Goal: Book appointment/travel/reservation

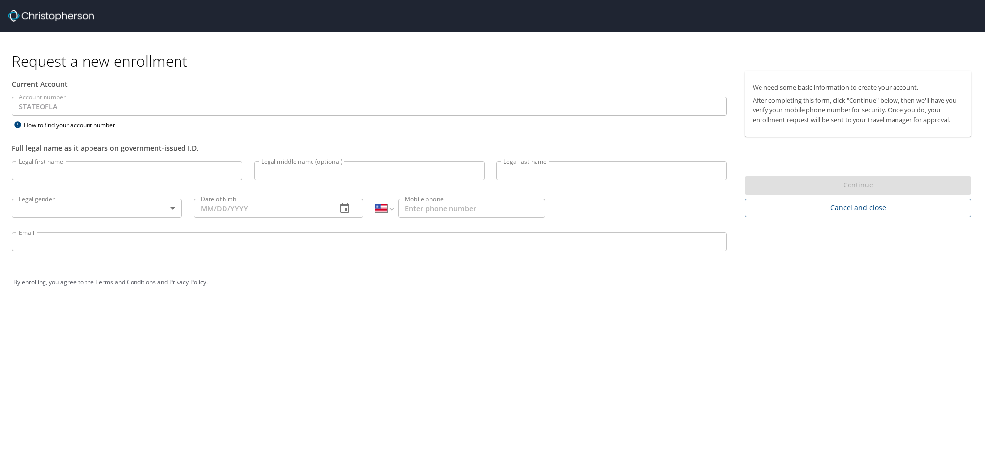
select select "US"
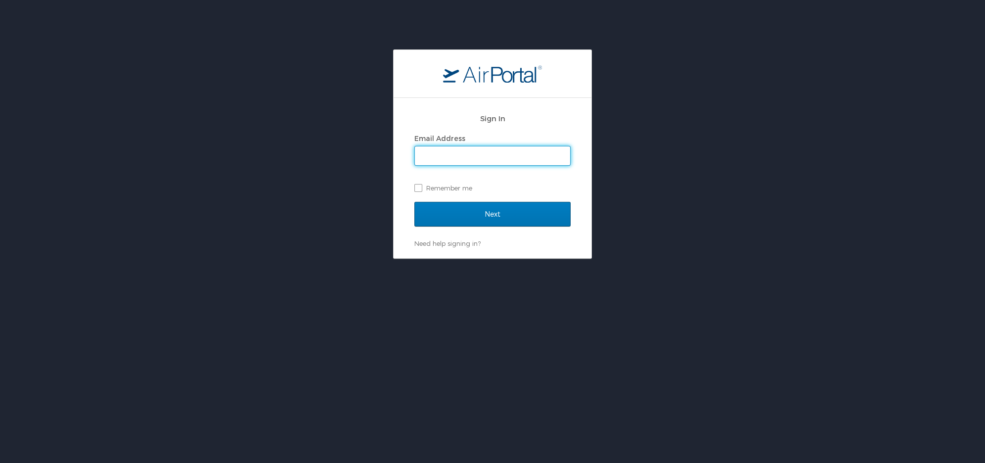
type input "[EMAIL_ADDRESS][PERSON_NAME][PERSON_NAME][DOMAIN_NAME]"
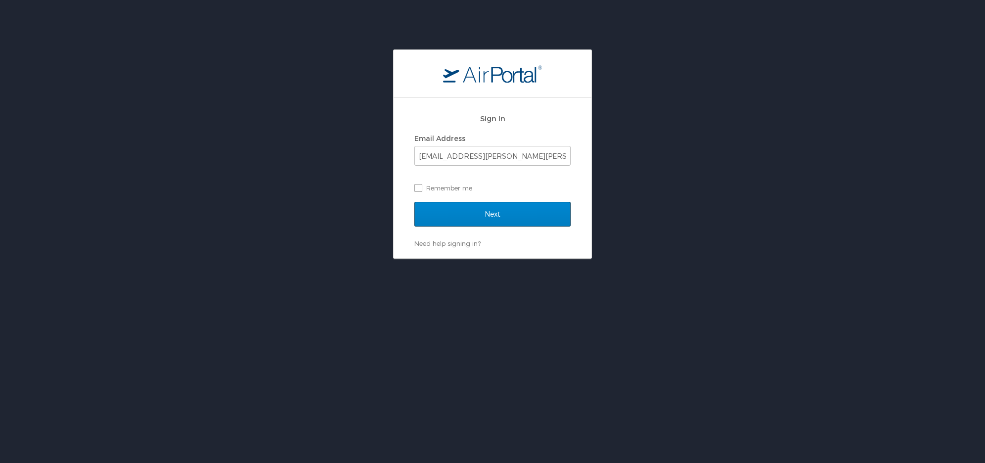
click at [510, 214] on input "Next" at bounding box center [492, 214] width 156 height 25
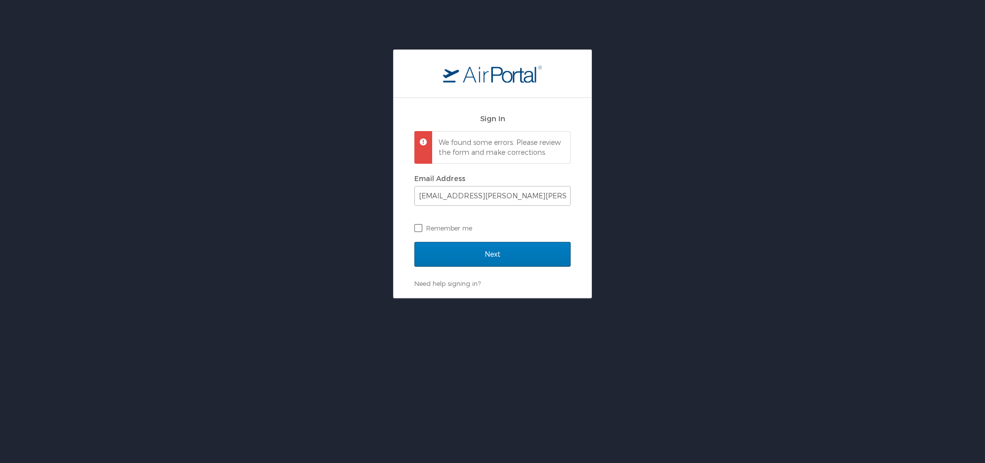
click at [417, 235] on label "Remember me" at bounding box center [492, 228] width 156 height 15
click at [417, 230] on input "Remember me" at bounding box center [417, 227] width 6 height 6
checkbox input "true"
click at [474, 254] on input "Next" at bounding box center [492, 254] width 156 height 25
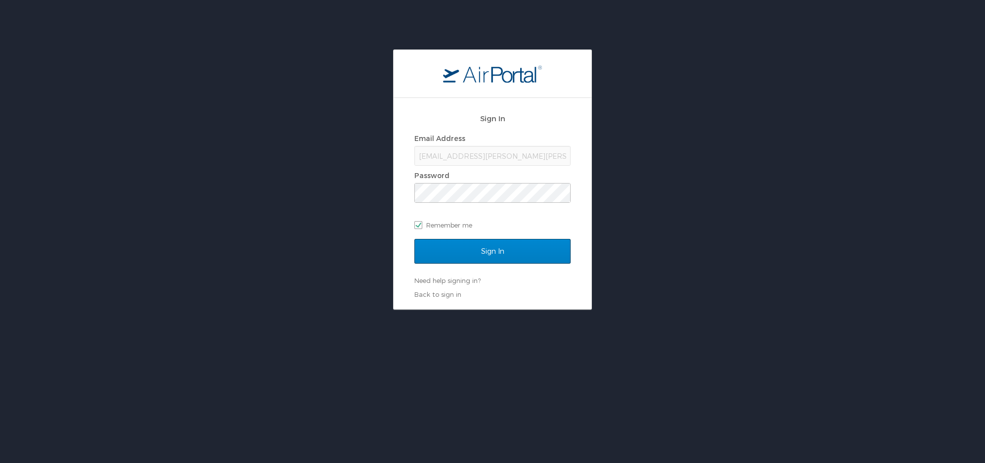
click at [488, 244] on input "Sign In" at bounding box center [492, 251] width 156 height 25
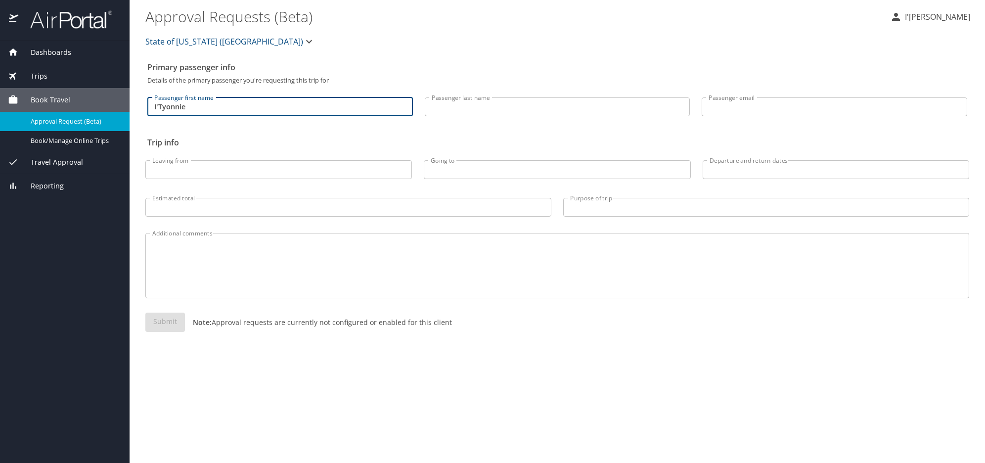
type input "I'Tyonnie"
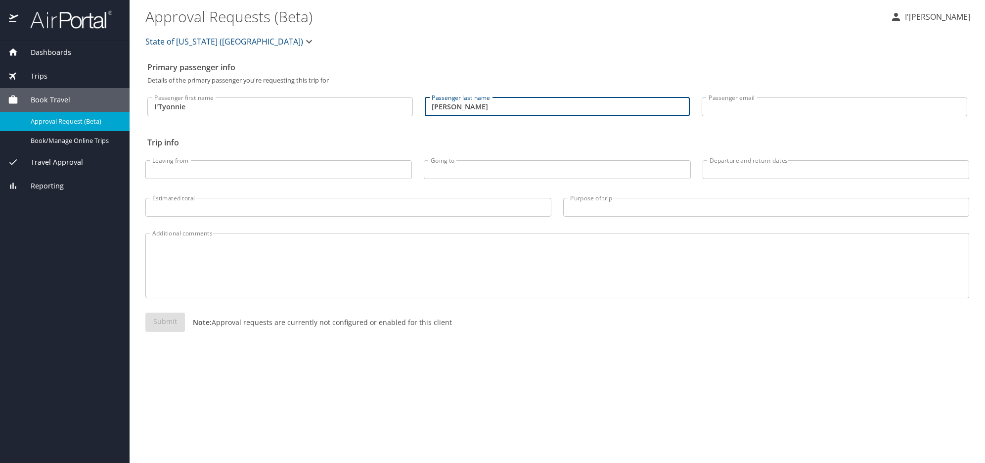
type input "Jackson"
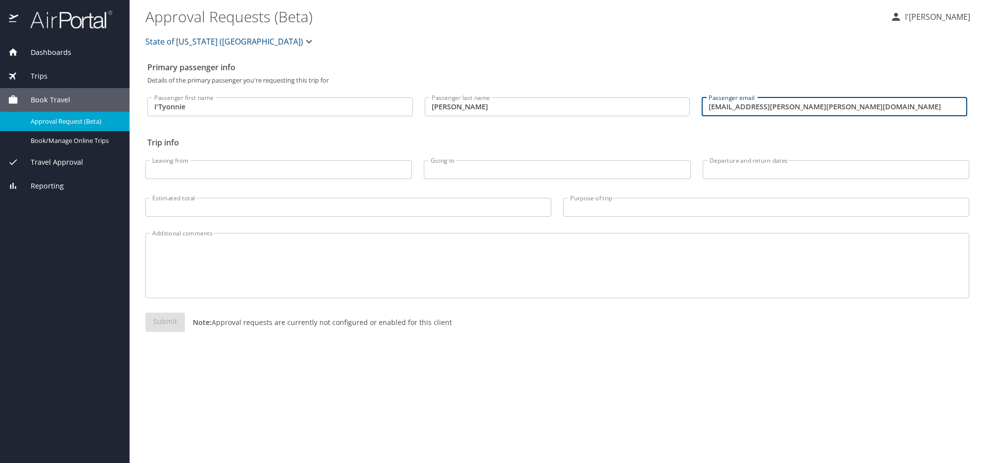
type input "ityonnie.jackson@sulc.edu"
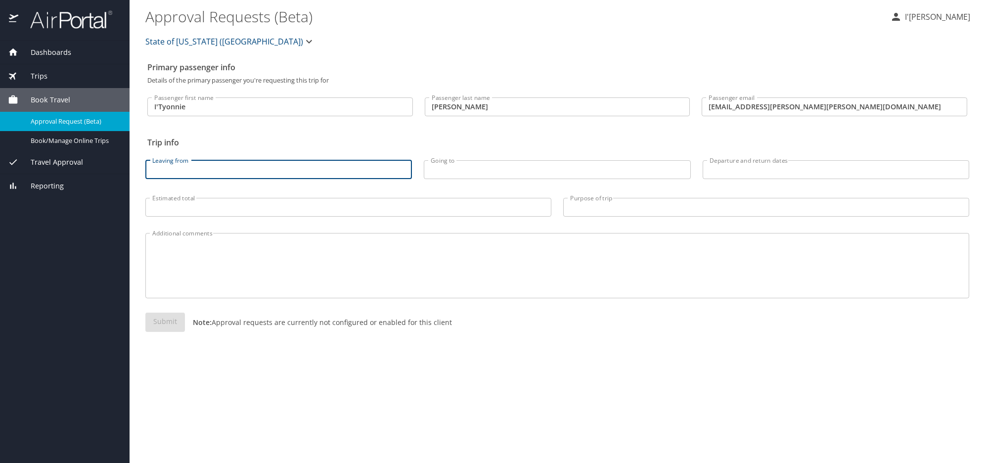
click at [285, 168] on input "Leaving from" at bounding box center [278, 169] width 267 height 19
type input "BTR"
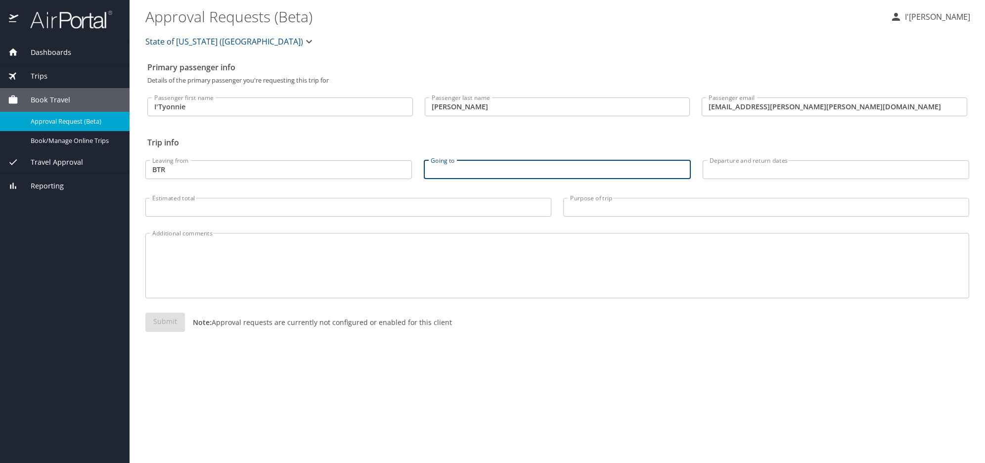
click at [447, 172] on input "Going to" at bounding box center [557, 169] width 267 height 19
type input "c"
type input "DC"
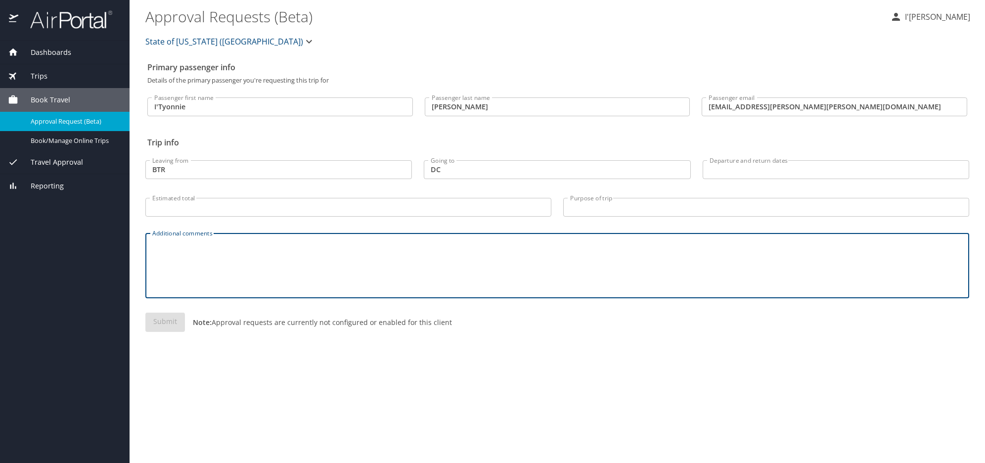
drag, startPoint x: 339, startPoint y: 270, endPoint x: 529, endPoint y: 245, distance: 191.0
click at [339, 270] on textarea "Additional comments" at bounding box center [557, 265] width 810 height 47
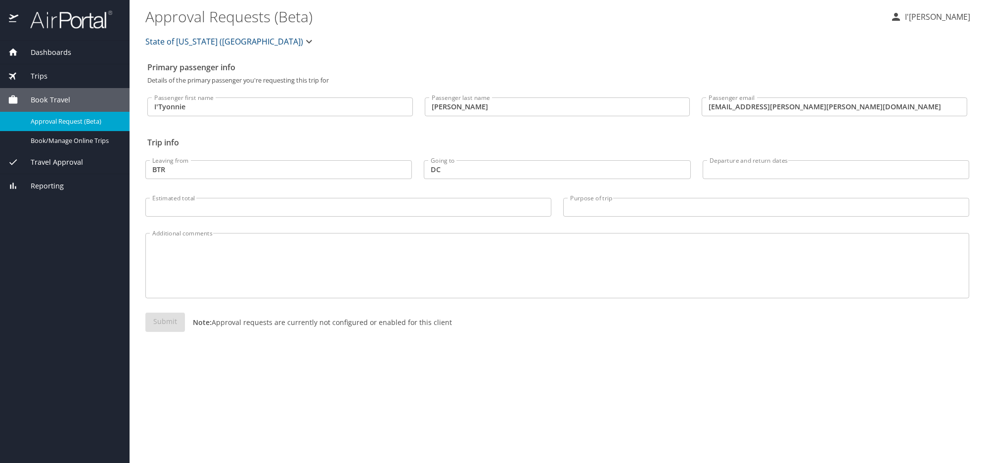
click at [768, 193] on div "Purpose of trip Purpose of trip" at bounding box center [766, 206] width 418 height 37
click at [760, 181] on div "Departure and return dates Departure and return dates" at bounding box center [836, 169] width 267 height 26
click at [755, 175] on input "Departure and return dates" at bounding box center [836, 169] width 267 height 19
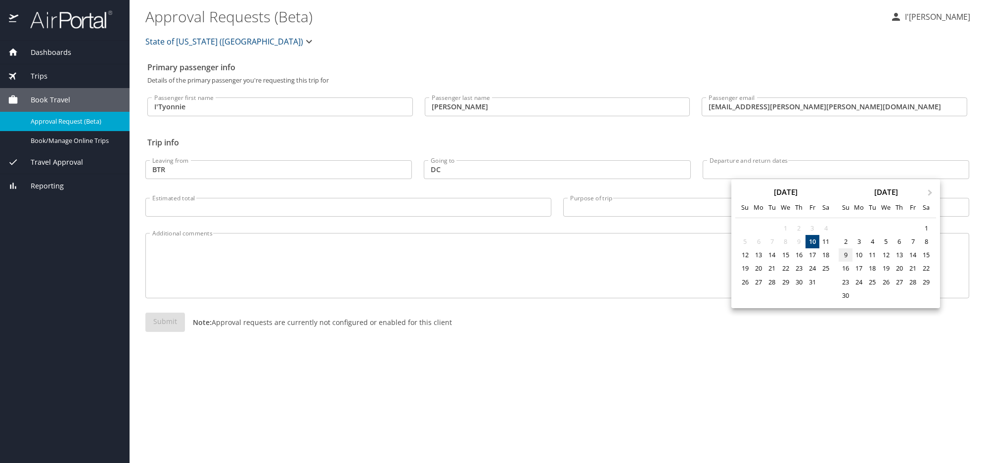
click at [847, 256] on div "9" at bounding box center [845, 254] width 13 height 13
click at [886, 256] on div "12" at bounding box center [885, 254] width 13 height 13
type input "11/09/2025 🠦 11/12/2025"
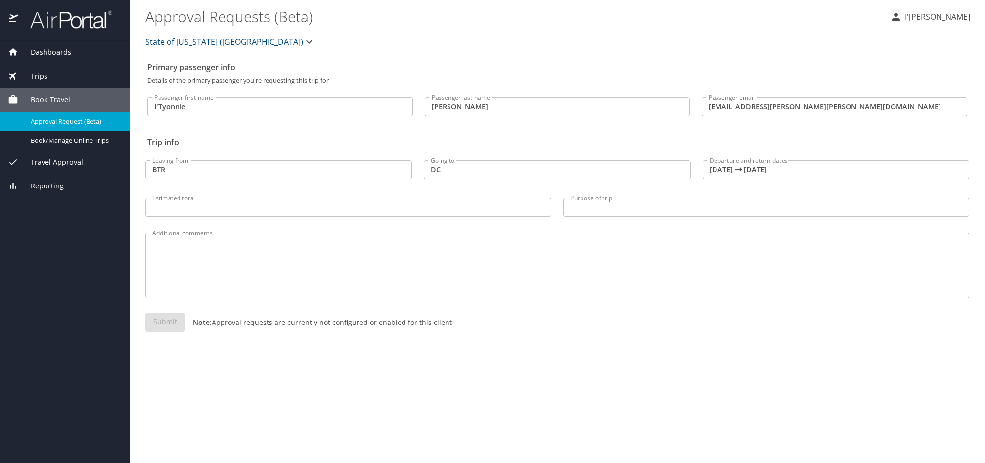
click at [160, 320] on div "Submit Note: Approval requests are currently not configured or enabled for this…" at bounding box center [557, 330] width 824 height 35
click at [78, 140] on span "Book/Manage Online Trips" at bounding box center [74, 140] width 87 height 9
